Goal: Communication & Community: Answer question/provide support

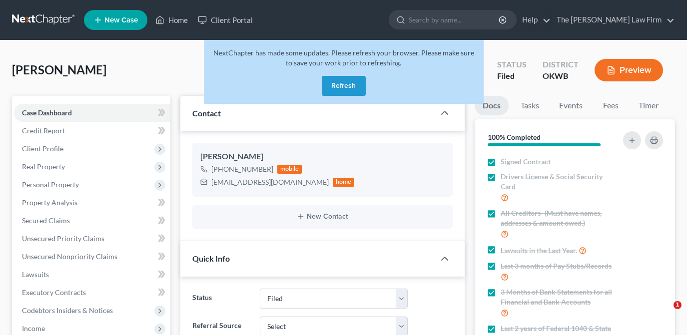
select select "2"
click at [177, 12] on link "Home" at bounding box center [171, 20] width 42 height 18
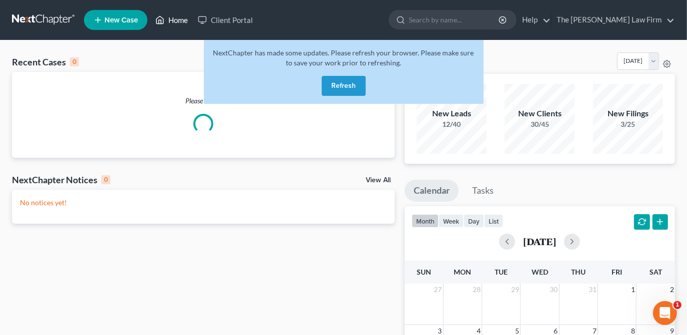
click at [176, 20] on link "Home" at bounding box center [171, 20] width 42 height 18
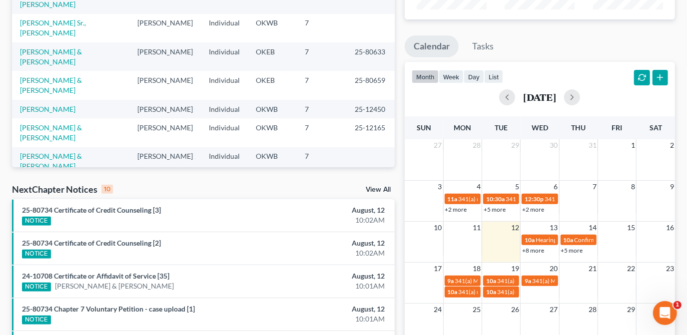
scroll to position [151, 0]
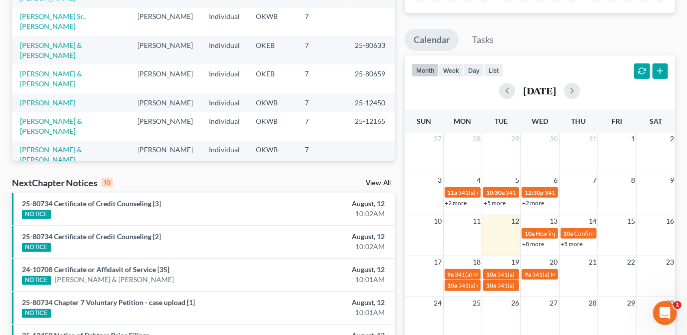
click at [530, 245] on link "+8 more" at bounding box center [533, 243] width 22 height 7
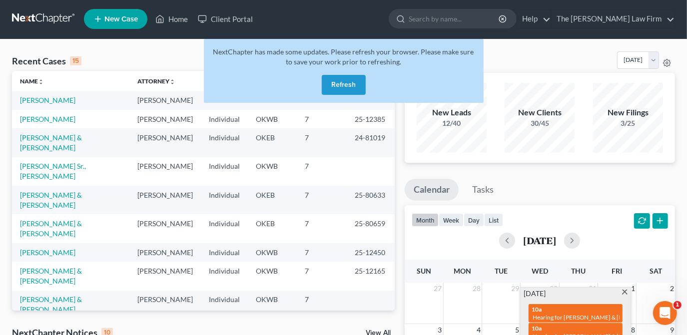
scroll to position [0, 0]
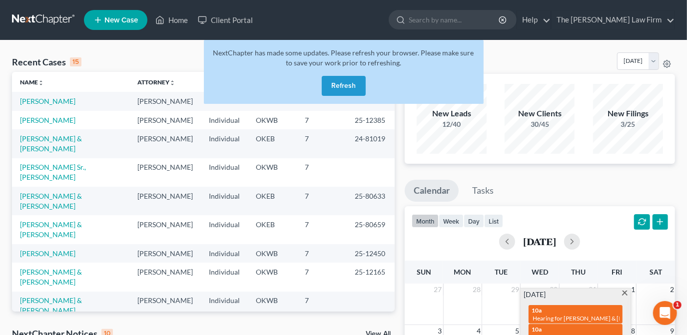
click at [329, 90] on button "Refresh" at bounding box center [344, 86] width 44 height 20
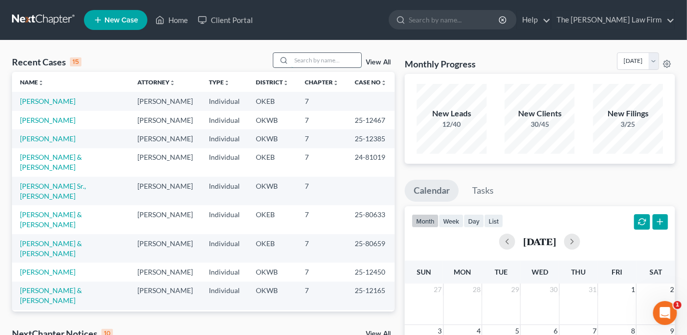
click at [296, 59] on input "search" at bounding box center [326, 60] width 70 height 14
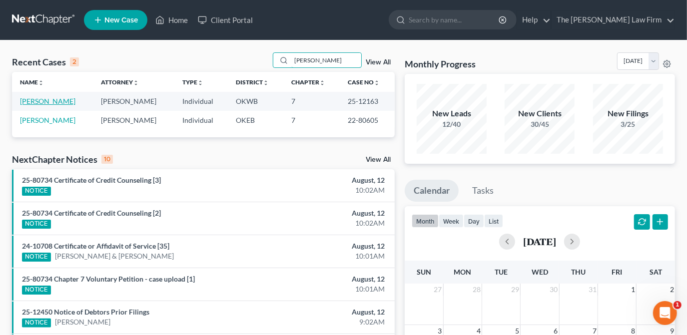
type input "duarte"
click at [50, 100] on link "[PERSON_NAME]" at bounding box center [47, 101] width 55 height 8
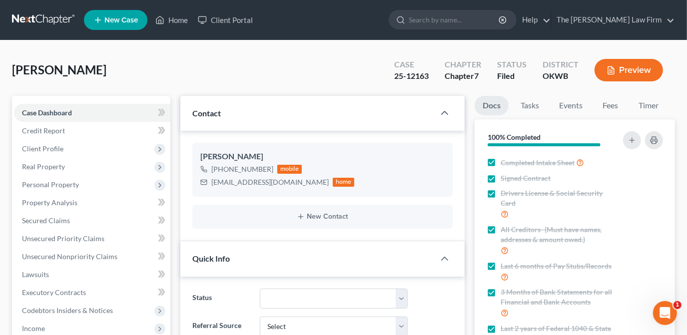
scroll to position [836, 0]
drag, startPoint x: 300, startPoint y: 182, endPoint x: 209, endPoint y: 186, distance: 91.0
click at [209, 186] on div "KirstieDuarte17@gmail.com home" at bounding box center [277, 182] width 154 height 13
drag, startPoint x: 211, startPoint y: 182, endPoint x: 235, endPoint y: 180, distance: 23.6
copy div "KirstieDuarte17@gmail.com"
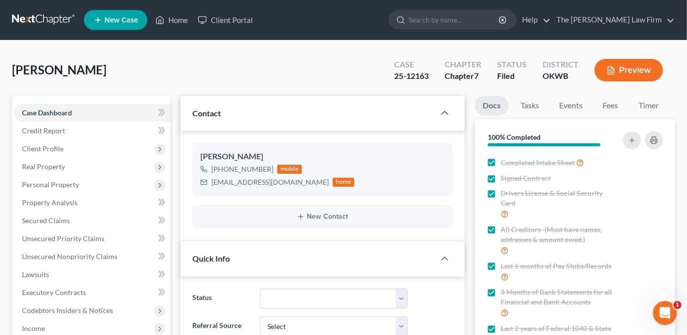
click at [268, 66] on div "Duarte, Kirstie Upgraded Case 25-12163 Chapter Chapter 7 Status Filed District …" at bounding box center [343, 73] width 663 height 43
click at [578, 108] on link "Events" at bounding box center [570, 105] width 39 height 19
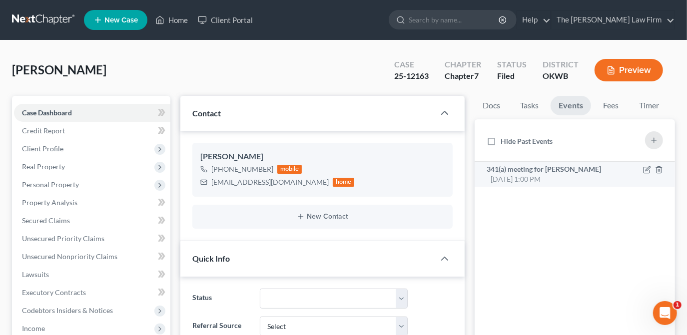
click at [530, 180] on span "Aug 13, 2025 1:00 PM" at bounding box center [516, 179] width 50 height 8
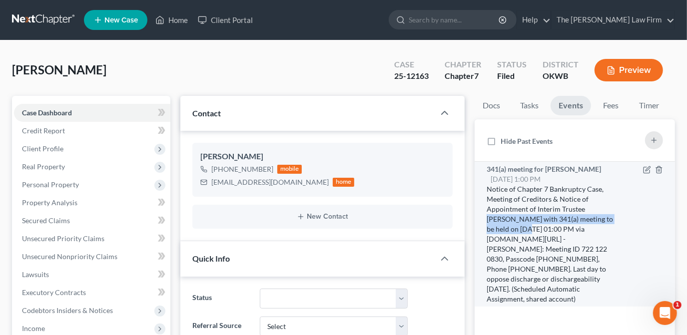
drag, startPoint x: 585, startPoint y: 210, endPoint x: 610, endPoint y: 221, distance: 27.3
click at [610, 221] on div "Notice of Chapter 7 Bankruptcy Case, Meeting of Creditors & Notice of Appointme…" at bounding box center [552, 244] width 130 height 120
drag, startPoint x: 607, startPoint y: 221, endPoint x: 576, endPoint y: 232, distance: 33.5
click at [578, 229] on div "Notice of Chapter 7 Bankruptcy Case, Meeting of Creditors & Notice of Appointme…" at bounding box center [552, 244] width 130 height 120
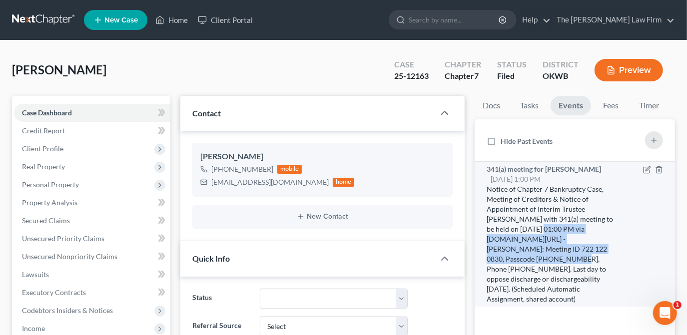
drag, startPoint x: 496, startPoint y: 227, endPoint x: 589, endPoint y: 246, distance: 95.3
click at [589, 246] on div "Notice of Chapter 7 Bankruptcy Case, Meeting of Creditors & Notice of Appointme…" at bounding box center [552, 244] width 130 height 120
drag, startPoint x: 589, startPoint y: 246, endPoint x: 576, endPoint y: 247, distance: 13.0
copy div "8/13/2025 at 01:00 PM via Zoom.us/join - Moriarty: Meeting ID 722 122 0830, Pas…"
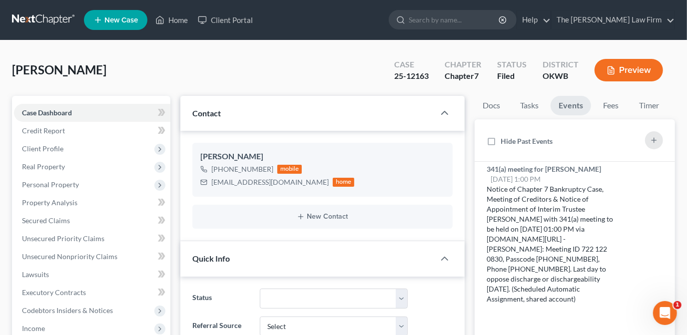
click at [340, 68] on div "Duarte, Kirstie Upgraded Case 25-12163 Chapter Chapter 7 Status Filed District …" at bounding box center [343, 73] width 663 height 43
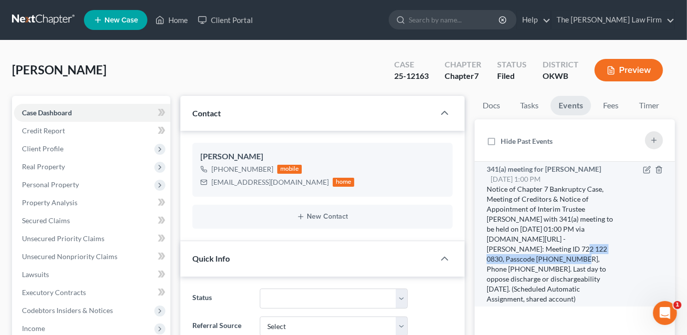
drag, startPoint x: 600, startPoint y: 236, endPoint x: 589, endPoint y: 247, distance: 15.2
click at [589, 247] on div "Notice of Chapter 7 Bankruptcy Case, Meeting of Creditors & Notice of Appointme…" at bounding box center [552, 244] width 130 height 120
copy div "722 122 0830, Passcode 4765056125"
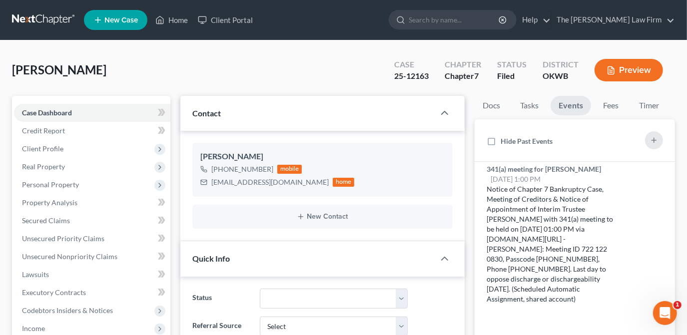
click at [377, 67] on div "Duarte, Kirstie Upgraded Case 25-12163 Chapter Chapter 7 Status Filed District …" at bounding box center [343, 73] width 663 height 43
click at [360, 66] on div "Duarte, Kirstie Upgraded Case 25-12163 Chapter Chapter 7 Status Filed District …" at bounding box center [343, 73] width 663 height 43
click at [359, 66] on div "Duarte, Kirstie Upgraded Case 25-12163 Chapter Chapter 7 Status Filed District …" at bounding box center [343, 73] width 663 height 43
click at [181, 19] on link "Home" at bounding box center [171, 20] width 42 height 18
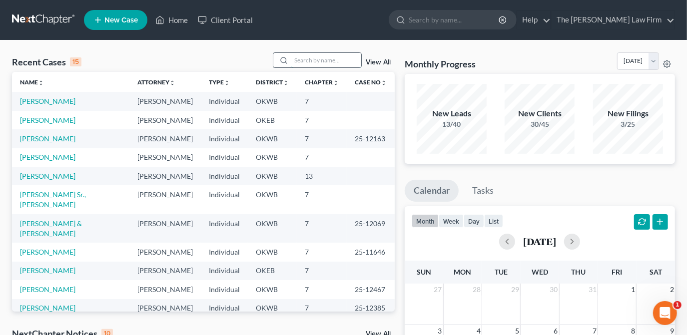
click at [304, 62] on input "search" at bounding box center [326, 60] width 70 height 14
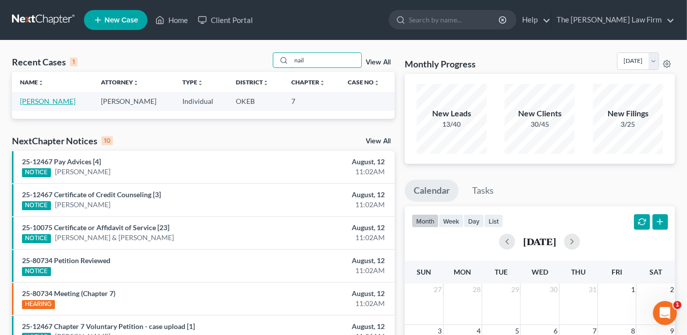
type input "nail"
click at [59, 104] on link "Nail, Deborah" at bounding box center [47, 101] width 55 height 8
select select "4"
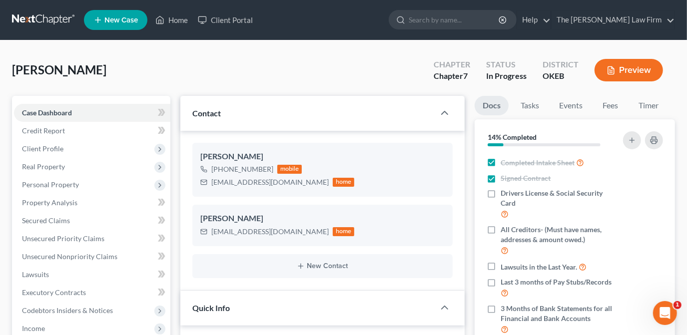
scroll to position [122, 0]
click at [335, 80] on div "Nail, Deborah Upgraded Chapter Chapter 7 Status In Progress District OKEB Previ…" at bounding box center [343, 73] width 663 height 43
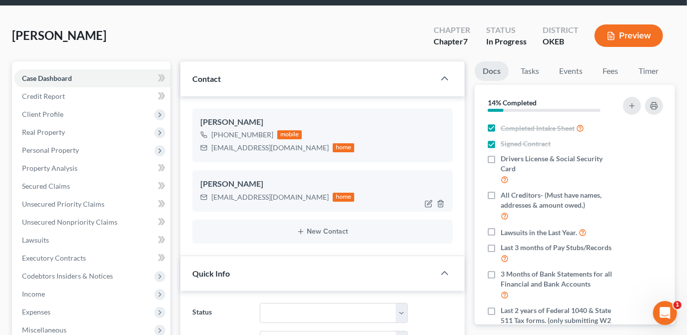
scroll to position [0, 0]
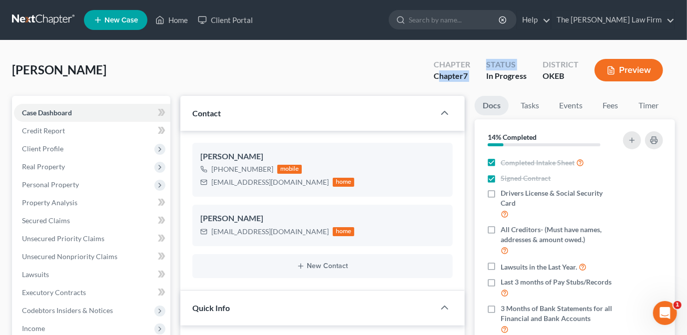
drag, startPoint x: 439, startPoint y: 75, endPoint x: 544, endPoint y: 75, distance: 104.4
click at [540, 74] on div "Chapter Chapter 7 Status In Progress District OKEB Preview" at bounding box center [550, 70] width 249 height 29
drag, startPoint x: 544, startPoint y: 75, endPoint x: 548, endPoint y: 80, distance: 6.8
click at [549, 79] on div "OKEB" at bounding box center [561, 75] width 36 height 11
click at [606, 107] on link "Fees" at bounding box center [611, 105] width 32 height 19
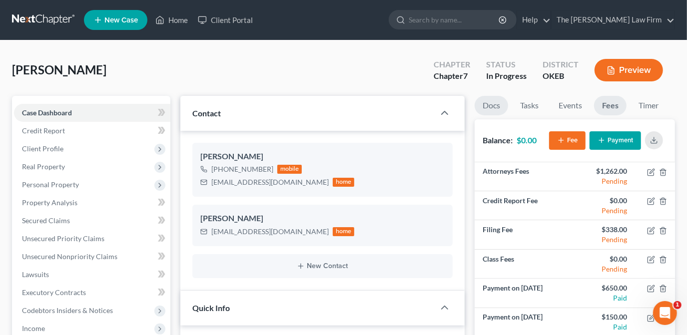
click at [487, 106] on link "Docs" at bounding box center [491, 105] width 33 height 19
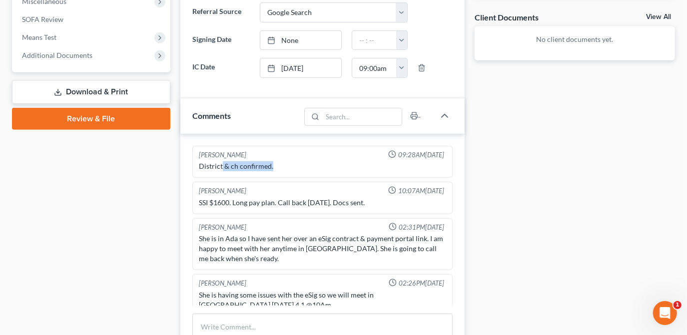
drag, startPoint x: 221, startPoint y: 164, endPoint x: 286, endPoint y: 164, distance: 65.5
click at [286, 164] on div "District & ch confirmed." at bounding box center [322, 166] width 247 height 10
drag, startPoint x: 199, startPoint y: 201, endPoint x: 209, endPoint y: 204, distance: 10.3
click at [209, 204] on div "SSI $1600. Long pay plan. Call back in 2 weeks. Docs sent." at bounding box center [322, 203] width 247 height 10
click at [208, 202] on div "SSI $1600. Long pay plan. Call back in 2 weeks. Docs sent." at bounding box center [322, 203] width 247 height 10
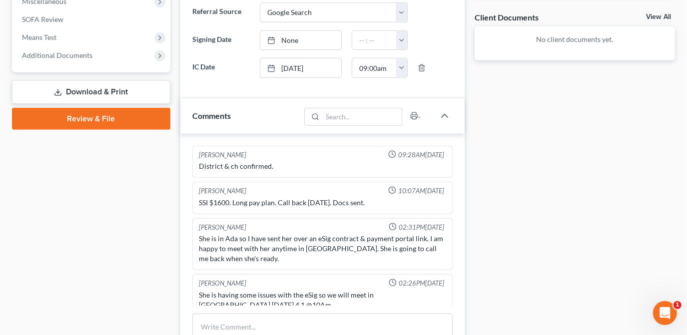
click at [213, 208] on div "Lou Phillips 10:07AM, 03/21/2025 SSI $1600. Long pay plan. Call back in 2 weeks…" at bounding box center [322, 198] width 260 height 32
drag, startPoint x: 198, startPoint y: 201, endPoint x: 214, endPoint y: 204, distance: 15.8
click at [214, 204] on div "SSI $1600. Long pay plan. Call back in 2 weeks. Docs sent." at bounding box center [322, 203] width 251 height 14
drag, startPoint x: 214, startPoint y: 204, endPoint x: 238, endPoint y: 211, distance: 25.6
click at [238, 211] on ng-include "Lou Phillips 09:28AM, 03/20/2025 District & ch confirmed. Lou Phillips 10:07AM,…" at bounding box center [322, 288] width 260 height 284
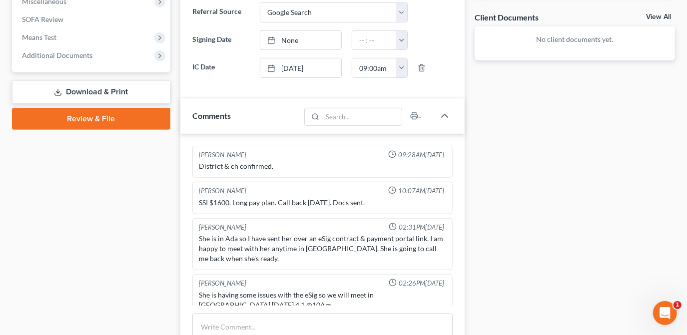
drag, startPoint x: 238, startPoint y: 211, endPoint x: 196, endPoint y: 202, distance: 43.5
click at [194, 203] on div "Lou Phillips 10:07AM, 03/21/2025 SSI $1600. Long pay plan. Call back in 2 weeks…" at bounding box center [322, 198] width 260 height 32
drag, startPoint x: 208, startPoint y: 200, endPoint x: 196, endPoint y: 202, distance: 12.2
click at [196, 202] on div "Lou Phillips 10:07AM, 03/21/2025 SSI $1600. Long pay plan. Call back in 2 weeks…" at bounding box center [322, 198] width 260 height 32
drag, startPoint x: 202, startPoint y: 202, endPoint x: 282, endPoint y: 200, distance: 80.0
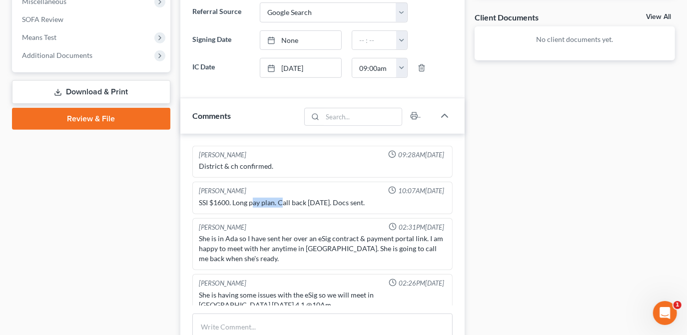
click at [282, 200] on div "SSI $1600. Long pay plan. Call back in 2 weeks. Docs sent." at bounding box center [322, 203] width 247 height 10
drag, startPoint x: 282, startPoint y: 200, endPoint x: 343, endPoint y: 196, distance: 60.6
click at [340, 198] on div "SSI $1600. Long pay plan. Call back in 2 weeks. Docs sent." at bounding box center [322, 203] width 247 height 10
drag, startPoint x: 343, startPoint y: 196, endPoint x: 379, endPoint y: 200, distance: 36.7
click at [379, 200] on div "SSI $1600. Long pay plan. Call back in 2 weeks. Docs sent." at bounding box center [322, 203] width 247 height 10
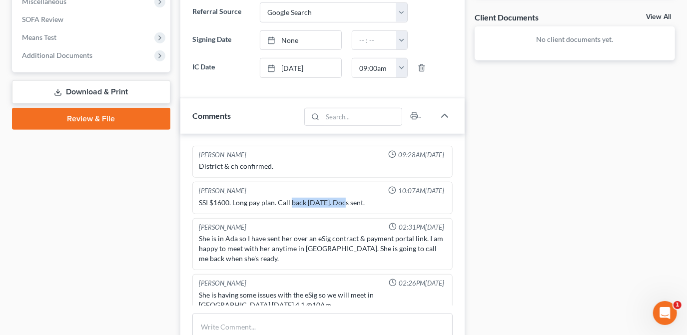
drag, startPoint x: 379, startPoint y: 200, endPoint x: 371, endPoint y: 226, distance: 26.9
click at [379, 202] on div "SSI $1600. Long pay plan. Call back in 2 weeks. Docs sent." at bounding box center [322, 203] width 247 height 10
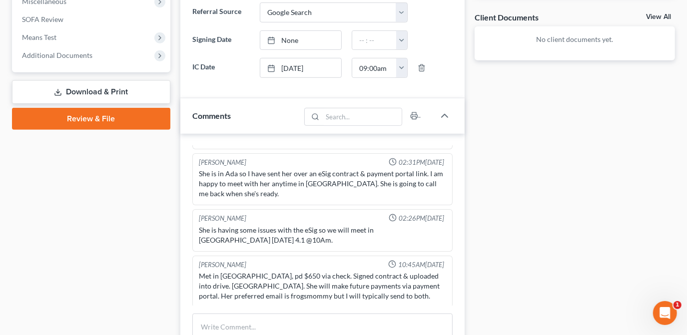
scroll to position [45, 0]
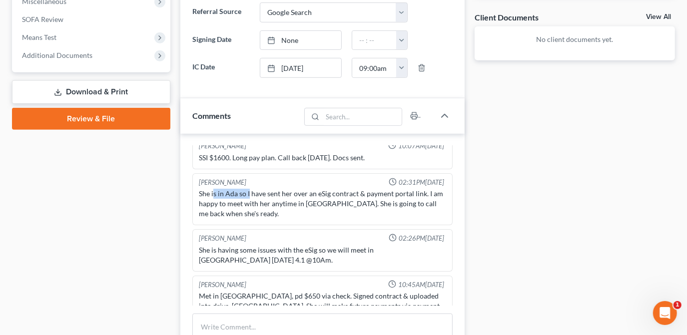
drag, startPoint x: 213, startPoint y: 188, endPoint x: 248, endPoint y: 192, distance: 34.7
click at [248, 192] on div "She is in Ada so I have sent her over an eSig contract & payment portal link. I…" at bounding box center [322, 204] width 247 height 30
click at [269, 192] on div "She is in Ada so I have sent her over an eSig contract & payment portal link. I…" at bounding box center [322, 204] width 247 height 30
drag, startPoint x: 298, startPoint y: 193, endPoint x: 347, endPoint y: 194, distance: 48.5
click at [347, 194] on div "She is in Ada so I have sent her over an eSig contract & payment portal link. I…" at bounding box center [322, 204] width 247 height 30
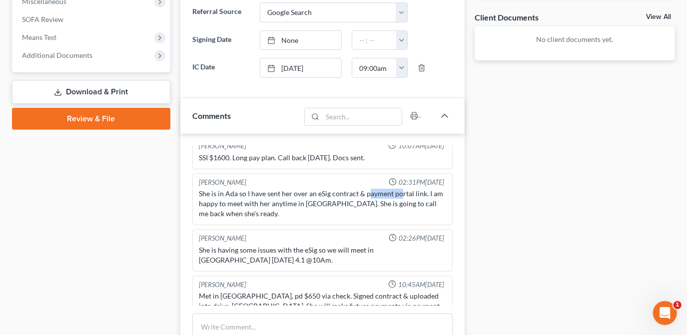
drag, startPoint x: 347, startPoint y: 194, endPoint x: 400, endPoint y: 190, distance: 53.6
click at [400, 190] on div "She is in Ada so I have sent her over an eSig contract & payment portal link. I…" at bounding box center [322, 204] width 247 height 30
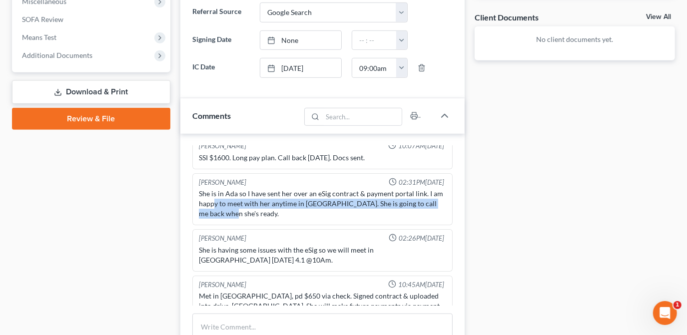
drag, startPoint x: 225, startPoint y: 202, endPoint x: 383, endPoint y: 220, distance: 159.0
click at [383, 220] on div "Lou Phillips 02:31PM, 03/24/2025 She is in Ada so I have sent her over an eSig …" at bounding box center [322, 199] width 260 height 52
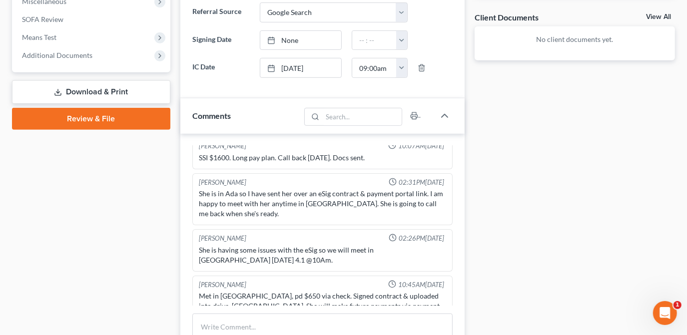
click at [255, 262] on div "She is having some issues with the eSig so we will meet in Ada on Tues 4.1 @10A…" at bounding box center [322, 255] width 251 height 24
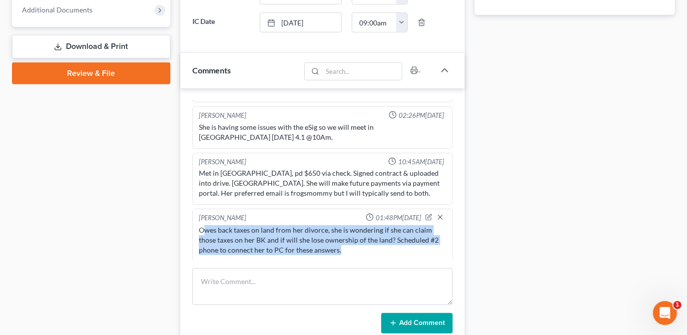
scroll to position [122, 0]
drag, startPoint x: 245, startPoint y: 226, endPoint x: 350, endPoint y: 255, distance: 108.8
click at [350, 255] on div "Kate Martin 01:48PM, 06/26/2025 Owes back taxes on land from her divorce, she i…" at bounding box center [322, 235] width 260 height 53
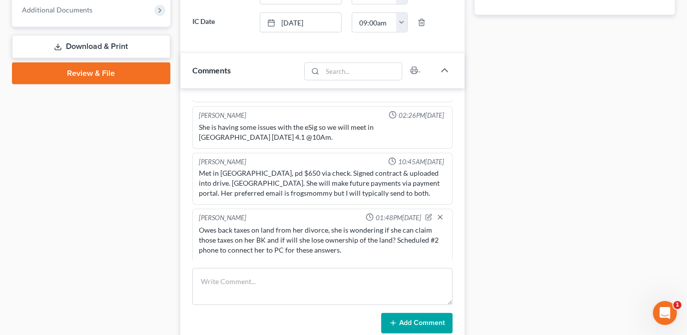
click at [498, 238] on div "Docs Tasks Events Fees Timer 14% Completed Nothing here yet! Completed Intake S…" at bounding box center [575, 69] width 210 height 764
click at [376, 248] on div "Owes back taxes on land from her divorce, she is wondering if she can claim tho…" at bounding box center [322, 240] width 247 height 30
click at [458, 237] on div "Lou Phillips 09:28AM, 03/20/2025 District & ch confirmed. Lou Phillips 10:07AM,…" at bounding box center [322, 217] width 284 height 258
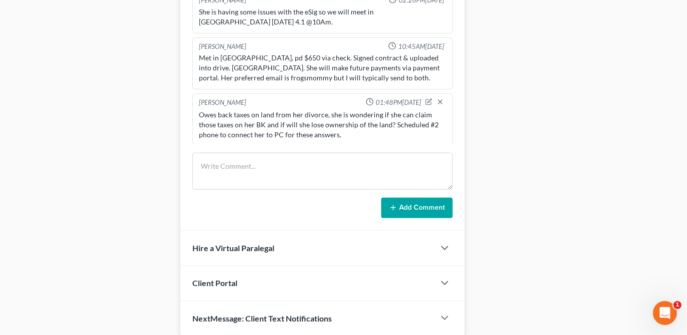
scroll to position [469, 0]
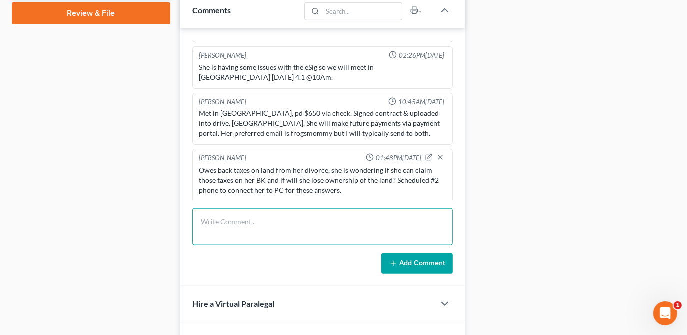
click at [221, 220] on textarea at bounding box center [322, 226] width 260 height 37
click at [325, 208] on textarea at bounding box center [322, 226] width 260 height 37
click at [315, 220] on textarea at bounding box center [322, 226] width 260 height 37
type textarea "Spoke with client in detail about docs checklist. Client does not file taxes an…"
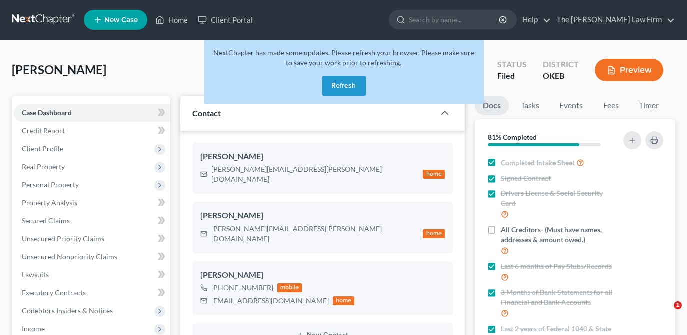
select select "2"
click at [166, 18] on link "Home" at bounding box center [171, 20] width 42 height 18
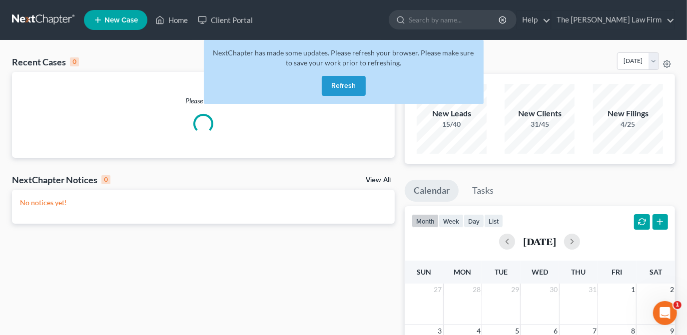
click at [344, 84] on button "Refresh" at bounding box center [344, 86] width 44 height 20
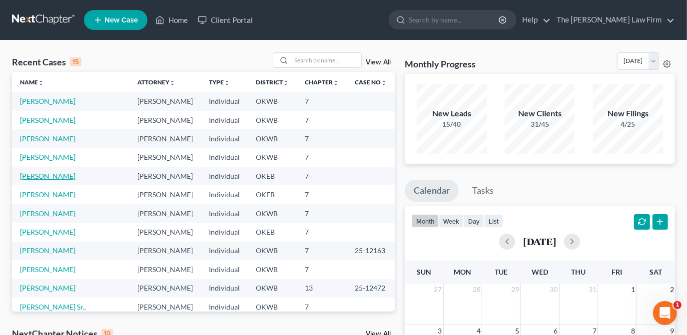
click at [47, 175] on link "Nail, Deborah" at bounding box center [47, 176] width 55 height 8
select select "4"
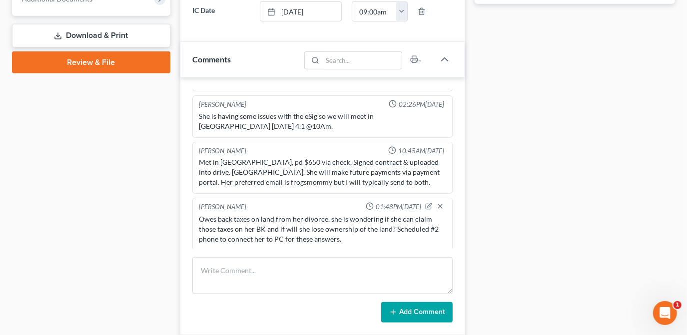
scroll to position [425, 0]
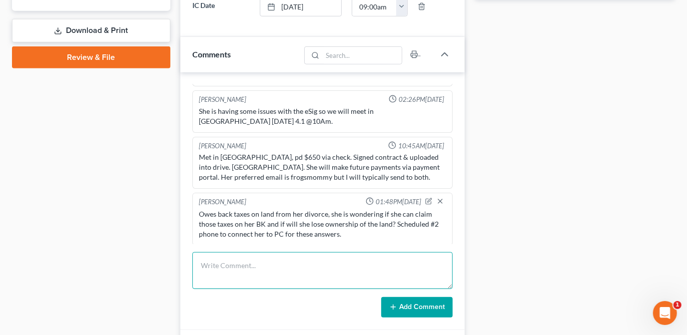
click at [311, 268] on textarea at bounding box center [322, 270] width 260 height 37
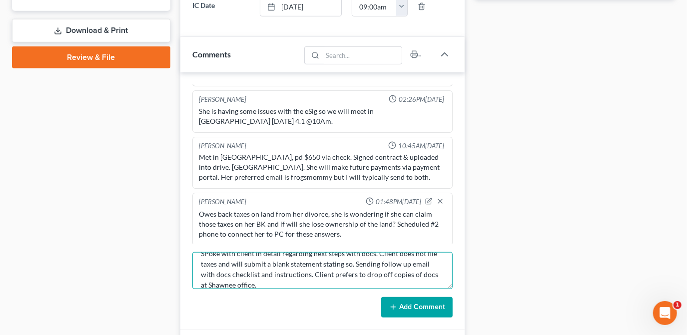
scroll to position [21, 0]
drag, startPoint x: 236, startPoint y: 283, endPoint x: 207, endPoint y: 282, distance: 29.0
click at [207, 282] on textarea "SPoke with client in detail regarding next steps with docs. Client does not fil…" at bounding box center [322, 270] width 260 height 37
drag, startPoint x: 254, startPoint y: 273, endPoint x: 193, endPoint y: 276, distance: 61.0
click at [193, 276] on textarea "SPoke with client in detail regarding next steps with docs. Client does not fil…" at bounding box center [322, 270] width 260 height 37
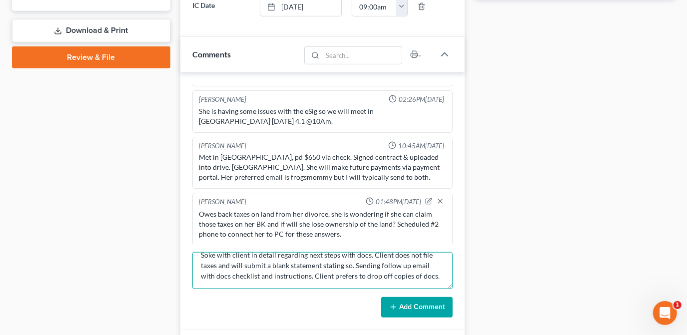
scroll to position [8, 0]
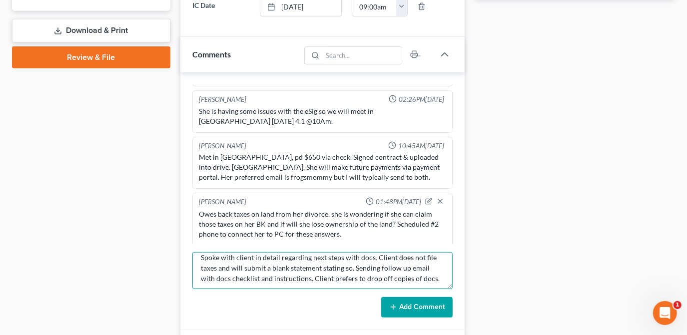
click at [434, 276] on textarea "Spoke with client in detail regarding next steps with docs. Client does not fil…" at bounding box center [322, 270] width 260 height 37
type textarea "Spoke with client in detail regarding next steps with docs. Client does not fil…"
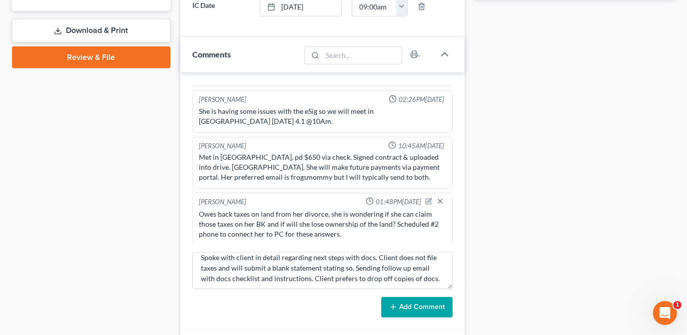
click at [438, 306] on button "Add Comment" at bounding box center [416, 307] width 71 height 21
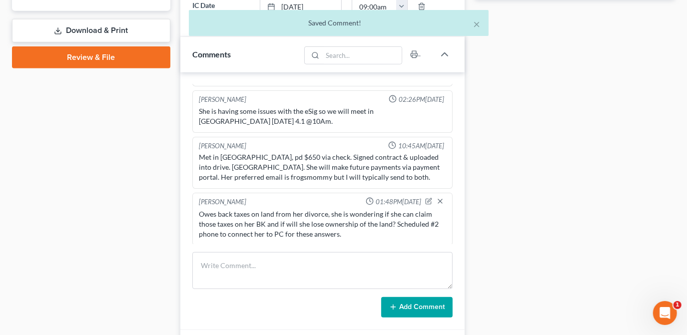
scroll to position [179, 0]
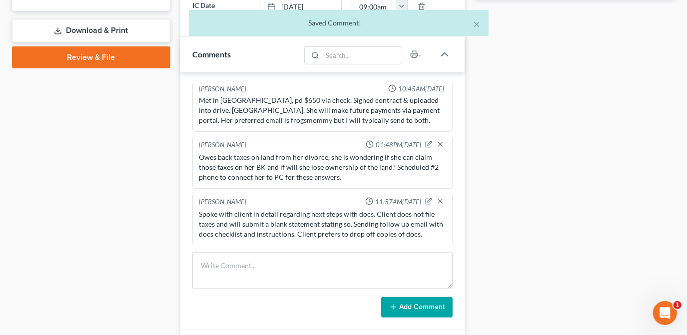
click at [428, 301] on button "Add Comment" at bounding box center [416, 307] width 71 height 21
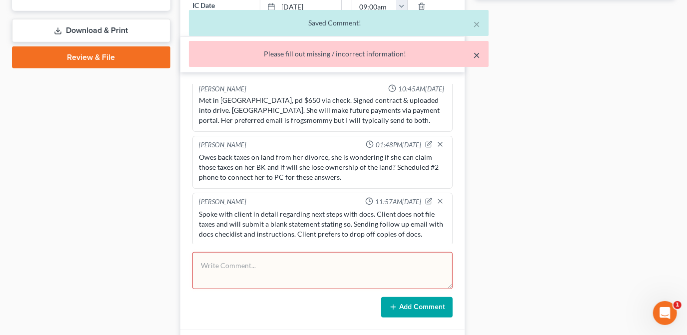
click at [477, 54] on button "×" at bounding box center [477, 55] width 7 height 12
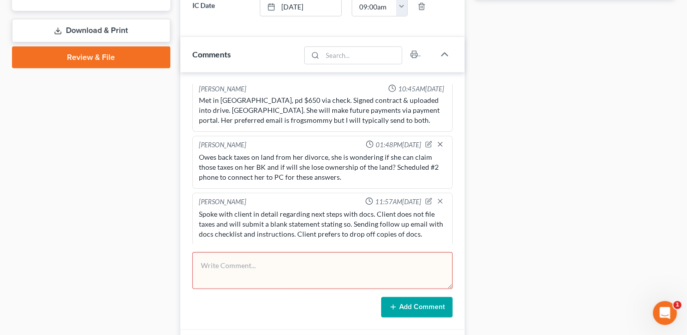
click at [510, 102] on div "Docs Tasks Events Fees Timer 14% Completed Nothing here yet! Completed Intake S…" at bounding box center [575, 89] width 210 height 836
click at [566, 221] on div "Docs Tasks Events Fees Timer 14% Completed Nothing here yet! Completed Intake S…" at bounding box center [575, 89] width 210 height 836
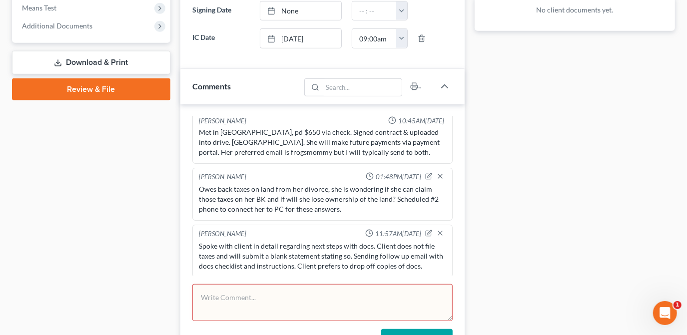
scroll to position [395, 0]
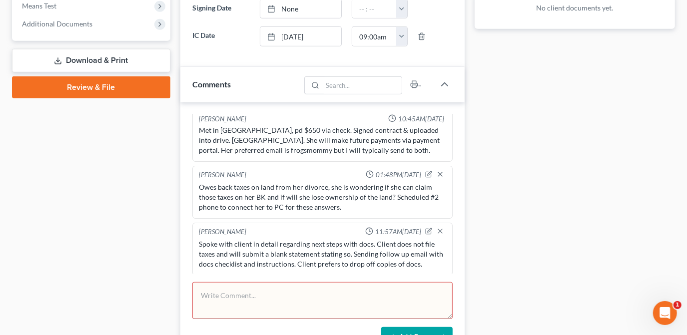
click at [364, 292] on textarea at bounding box center [322, 300] width 260 height 37
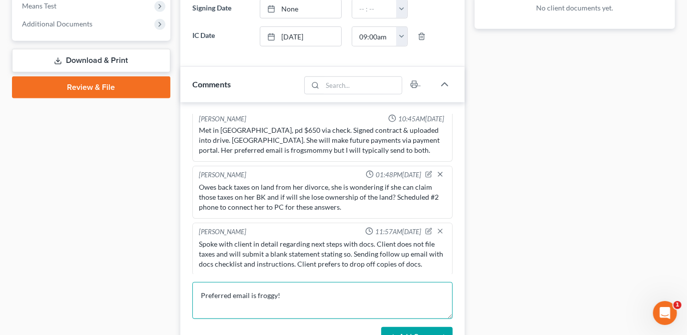
type textarea "Preferred email is froggy!"
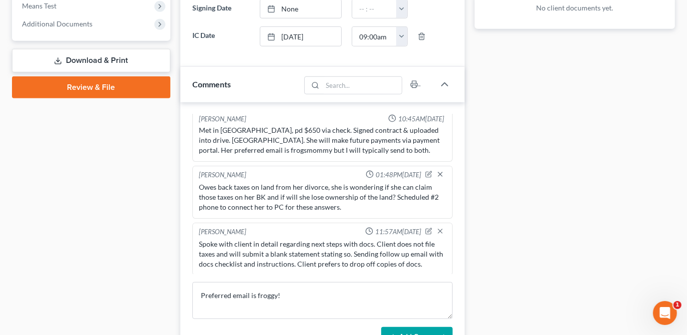
click at [399, 331] on button "Add Comment" at bounding box center [416, 337] width 71 height 21
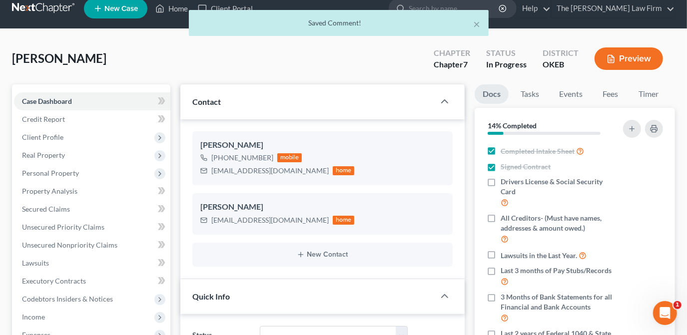
scroll to position [0, 0]
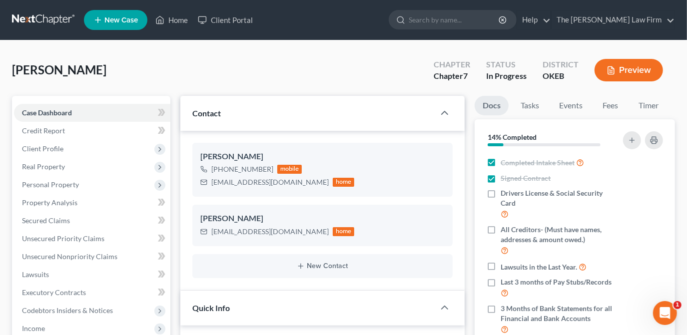
click at [247, 80] on div "Nail, Deborah Upgraded Chapter Chapter 7 Status In Progress District OKEB Previ…" at bounding box center [343, 73] width 663 height 43
drag, startPoint x: 308, startPoint y: 184, endPoint x: 207, endPoint y: 195, distance: 102.1
click at [207, 195] on div "Deborah Nail +1 (580) 399-4065 mobile frogsmommy74825@yahoo.com home" at bounding box center [322, 170] width 260 height 54
drag, startPoint x: 207, startPoint y: 195, endPoint x: 268, endPoint y: 184, distance: 62.5
copy div "frogsmommy74825@yahoo.com"
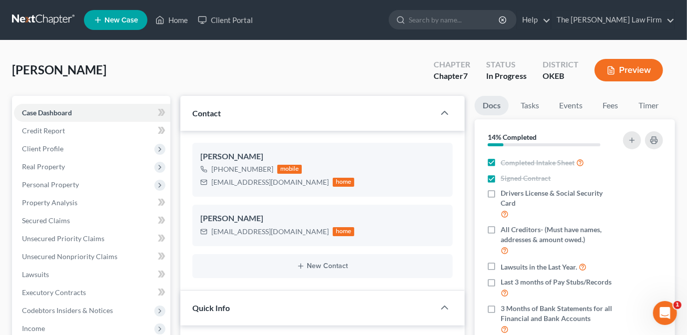
click at [221, 59] on div "Nail, Deborah Upgraded Chapter Chapter 7 Status In Progress District OKEB Previ…" at bounding box center [343, 73] width 663 height 43
